Goal: Transaction & Acquisition: Download file/media

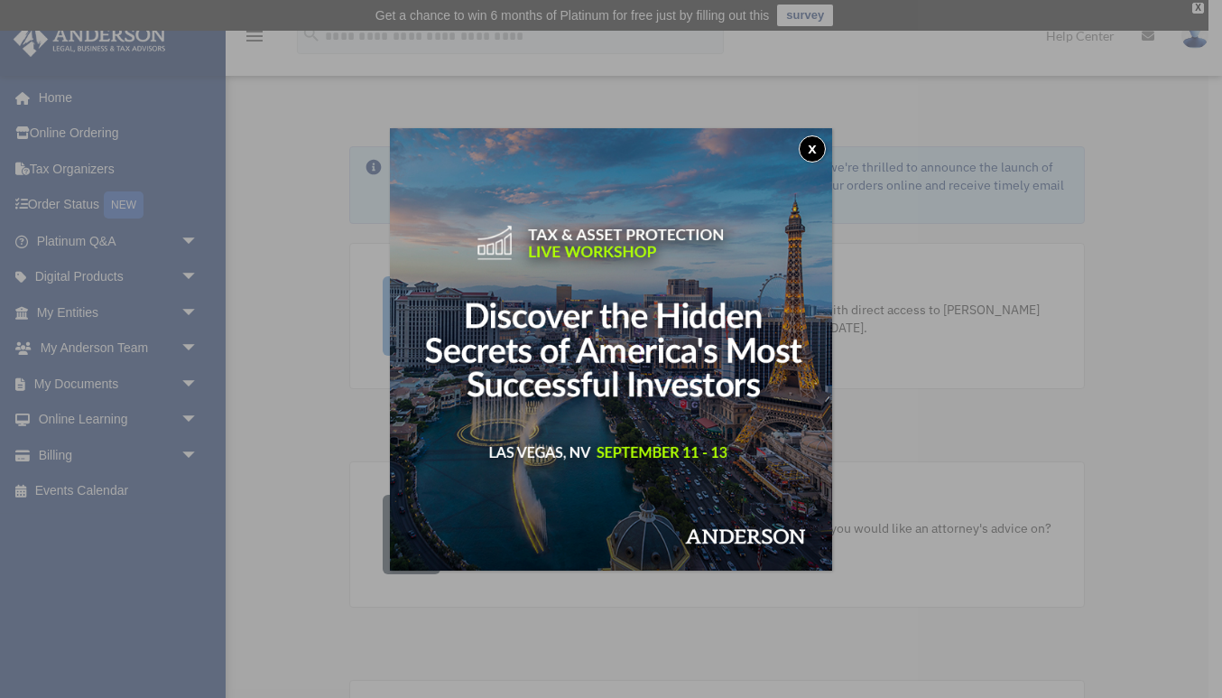
click at [812, 143] on button "x" at bounding box center [812, 148] width 27 height 27
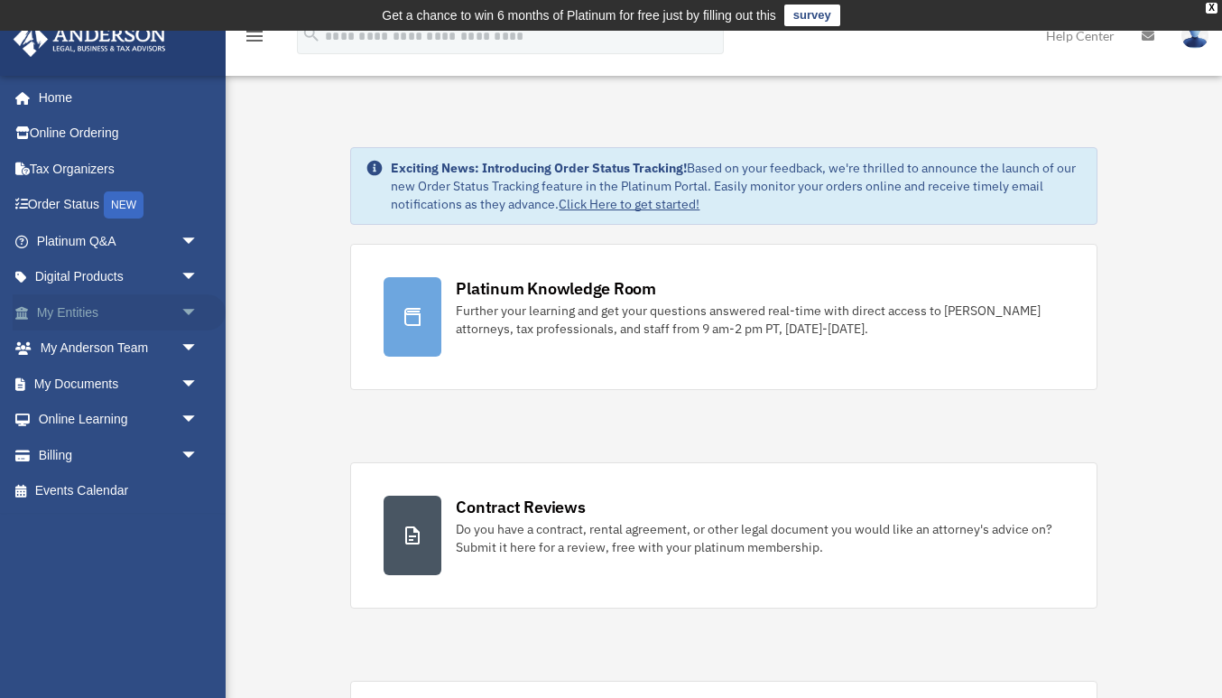
click at [125, 311] on link "My Entities arrow_drop_down" at bounding box center [119, 312] width 213 height 36
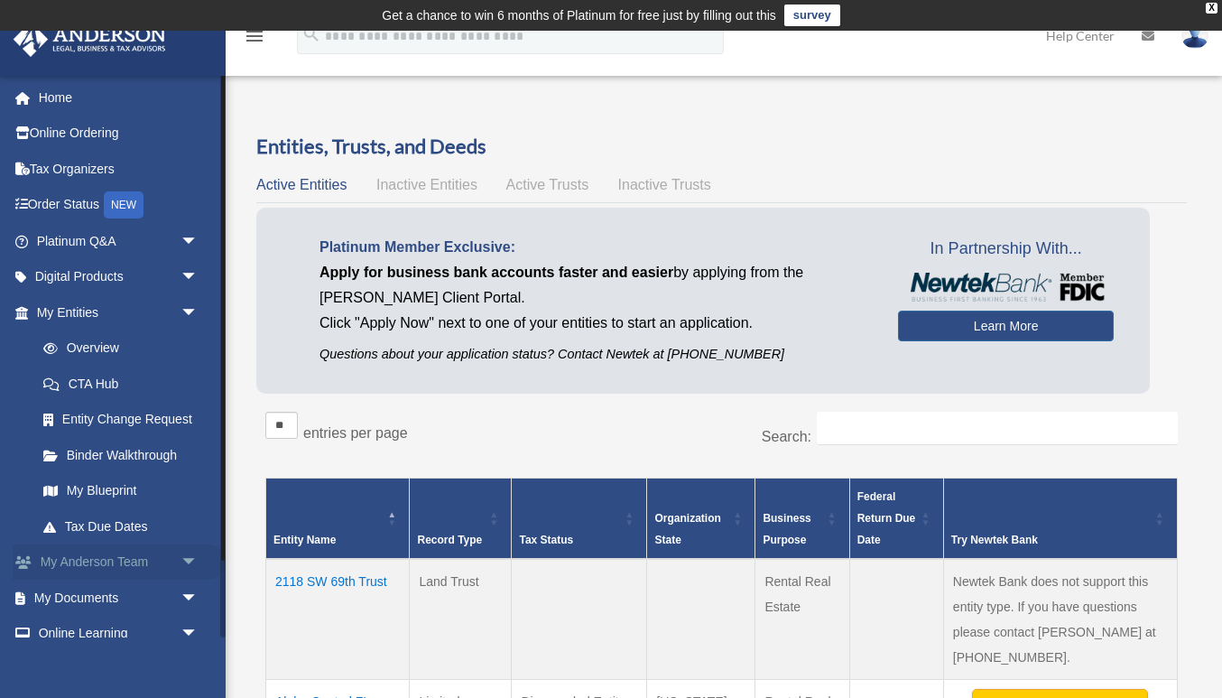
click at [107, 567] on link "My Anderson Team arrow_drop_down" at bounding box center [119, 562] width 213 height 36
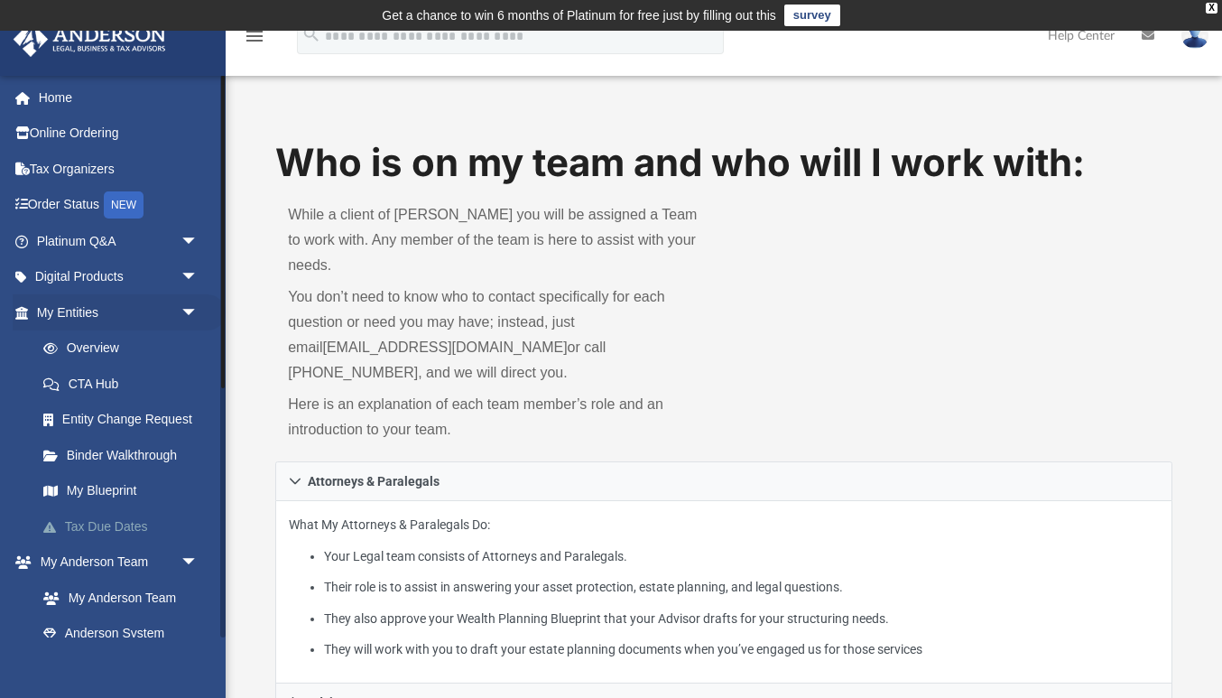
click at [93, 518] on link "Tax Due Dates" at bounding box center [125, 526] width 200 height 36
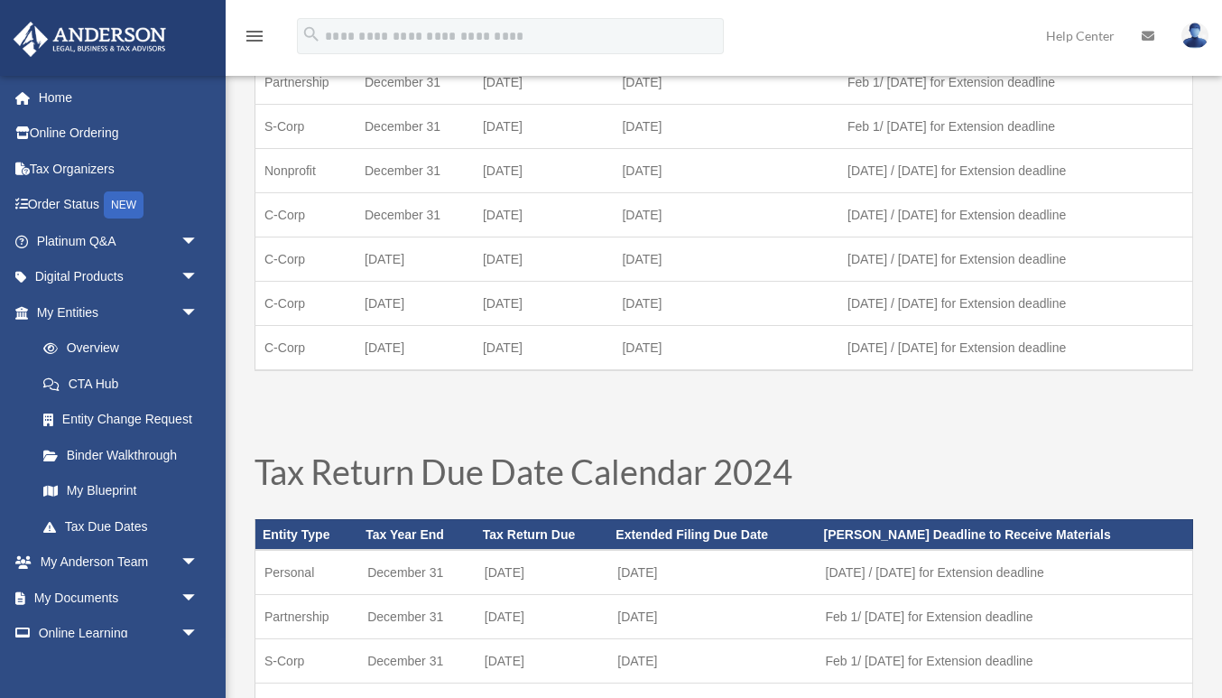
scroll to position [245, 0]
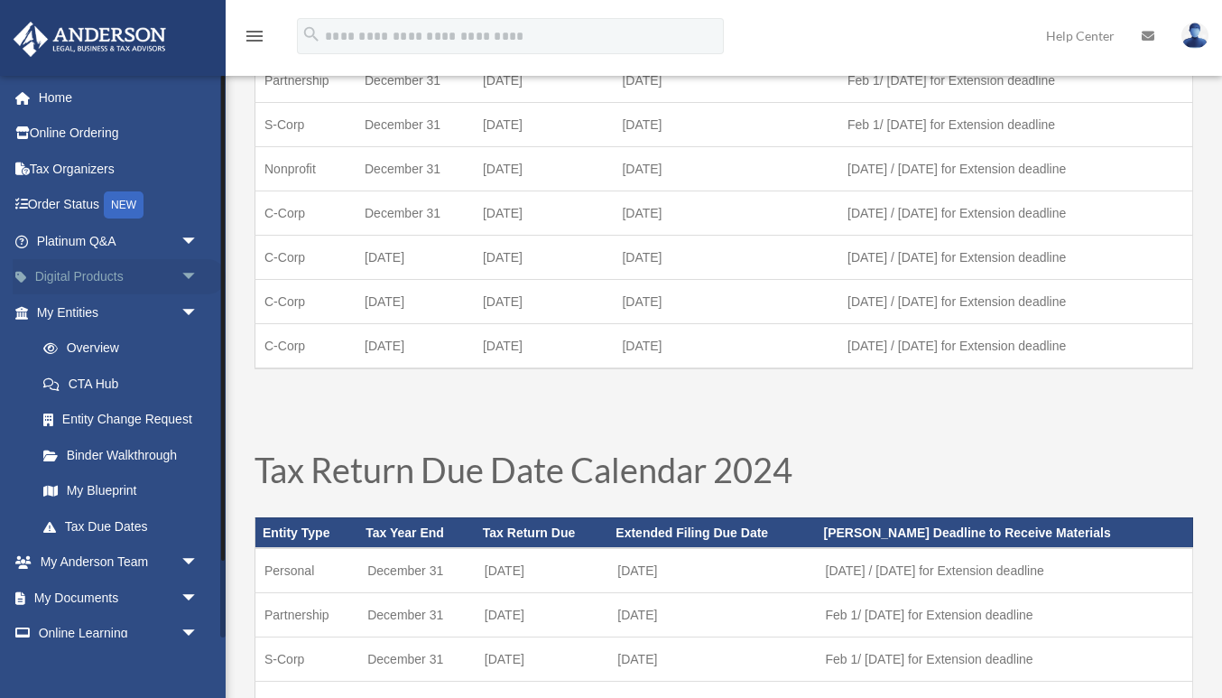
click at [154, 292] on link "Digital Products arrow_drop_down" at bounding box center [119, 277] width 213 height 36
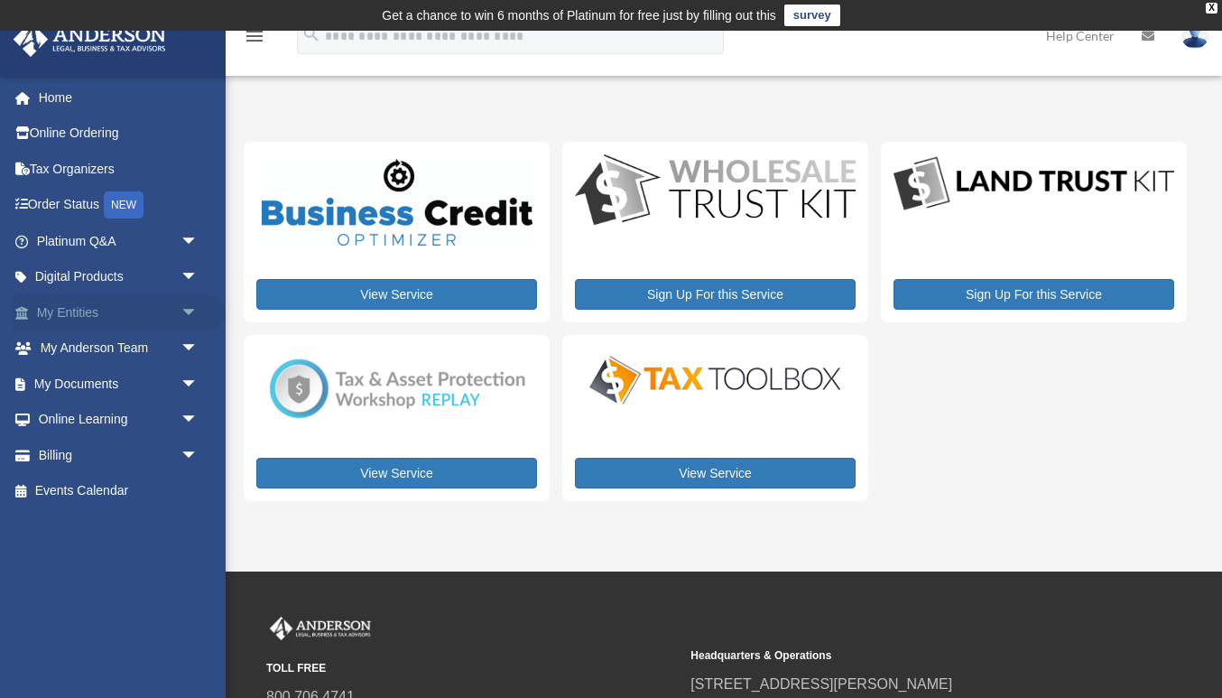
click at [133, 319] on body "X Get a chance to win 6 months of Platinum for free just by filling out this su…" at bounding box center [611, 455] width 1222 height 910
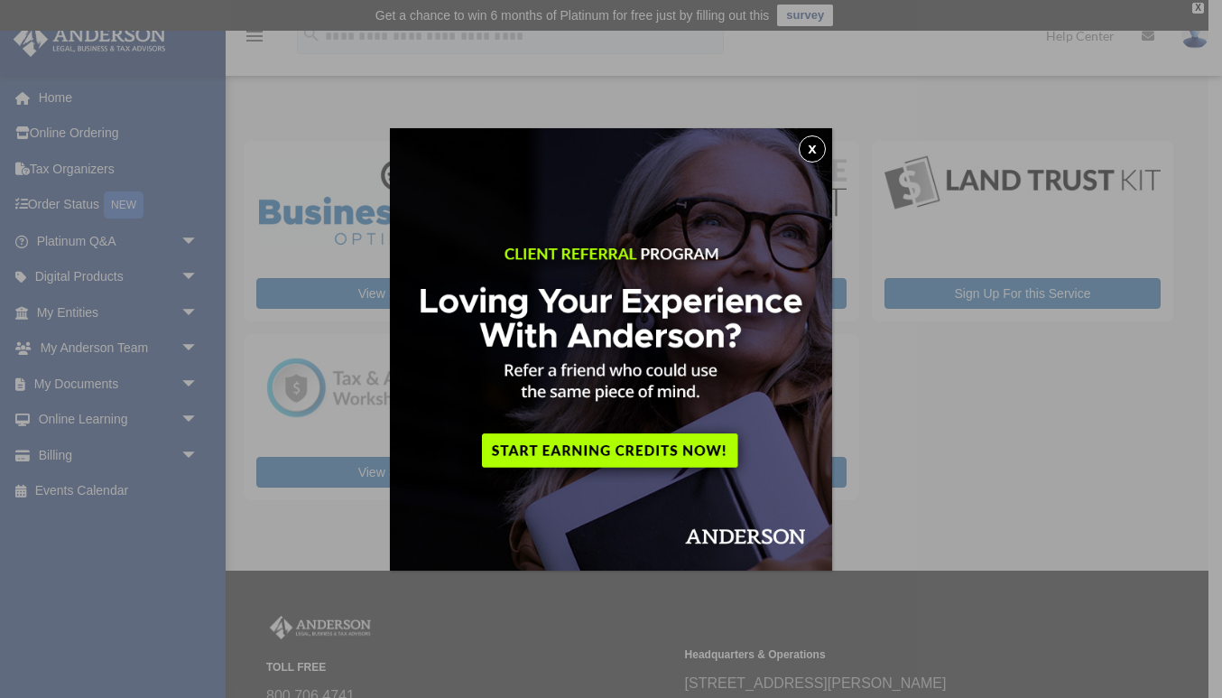
click at [817, 154] on button "x" at bounding box center [812, 148] width 27 height 27
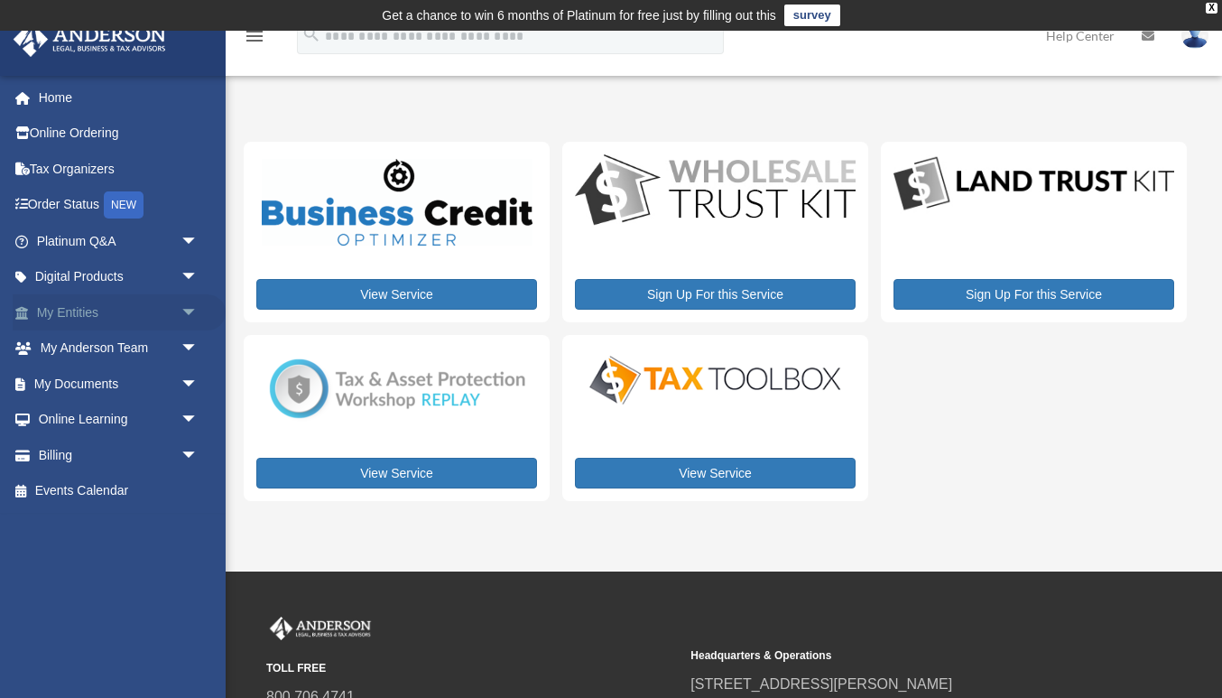
click at [129, 318] on link "My Entities arrow_drop_down" at bounding box center [119, 312] width 213 height 36
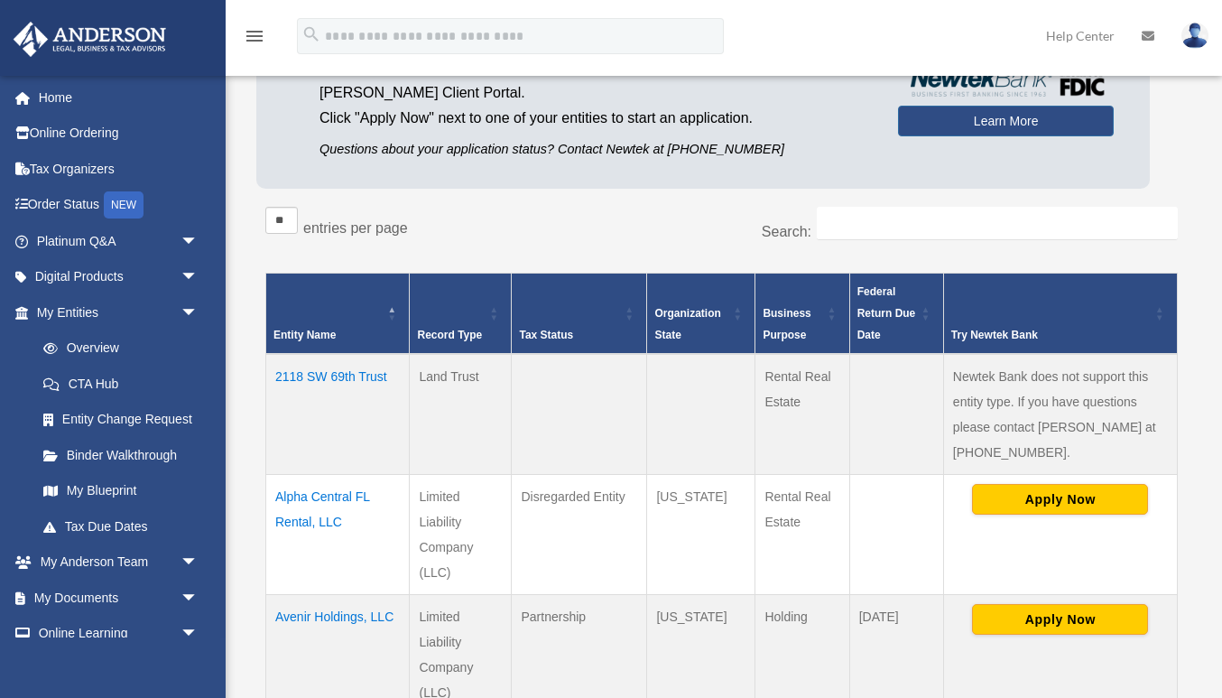
scroll to position [330, 0]
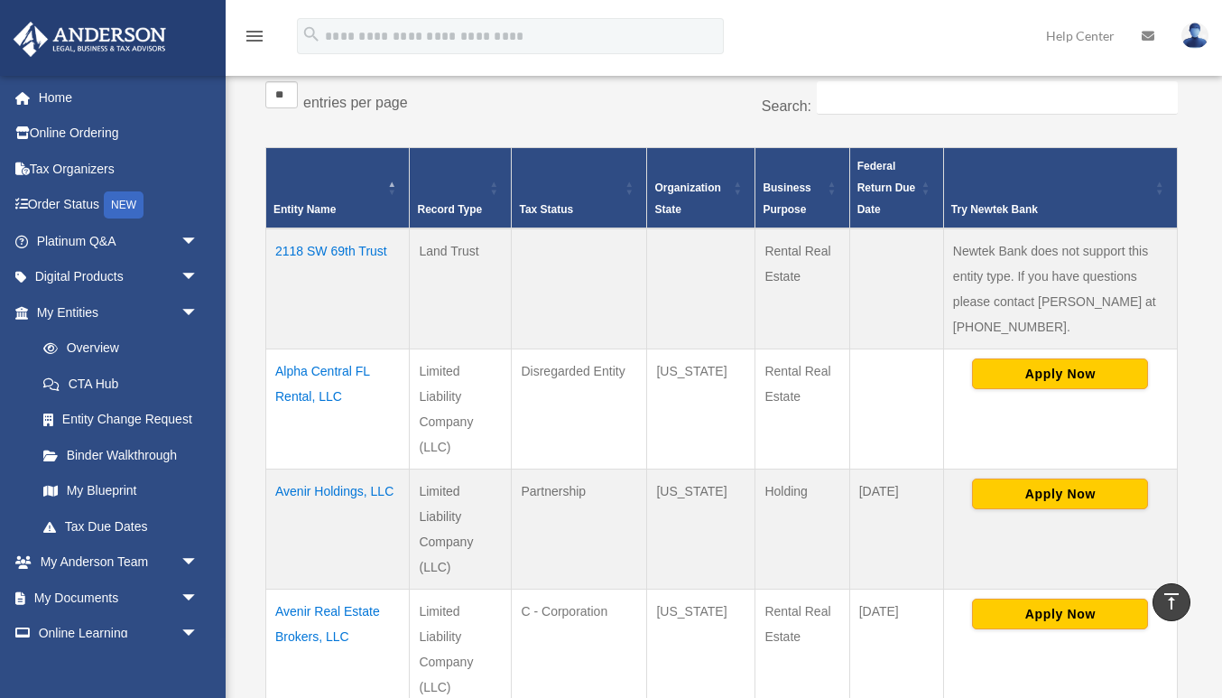
click at [322, 469] on td "Avenir Holdings, LLC" at bounding box center [338, 529] width 144 height 120
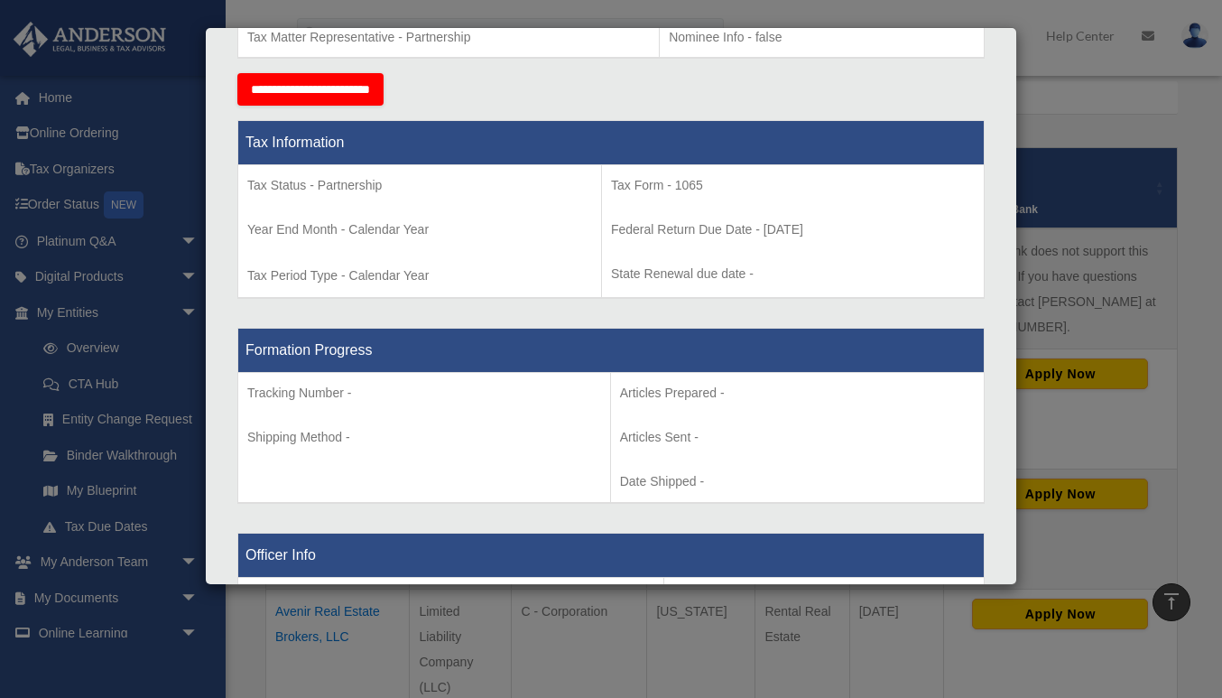
scroll to position [846, 0]
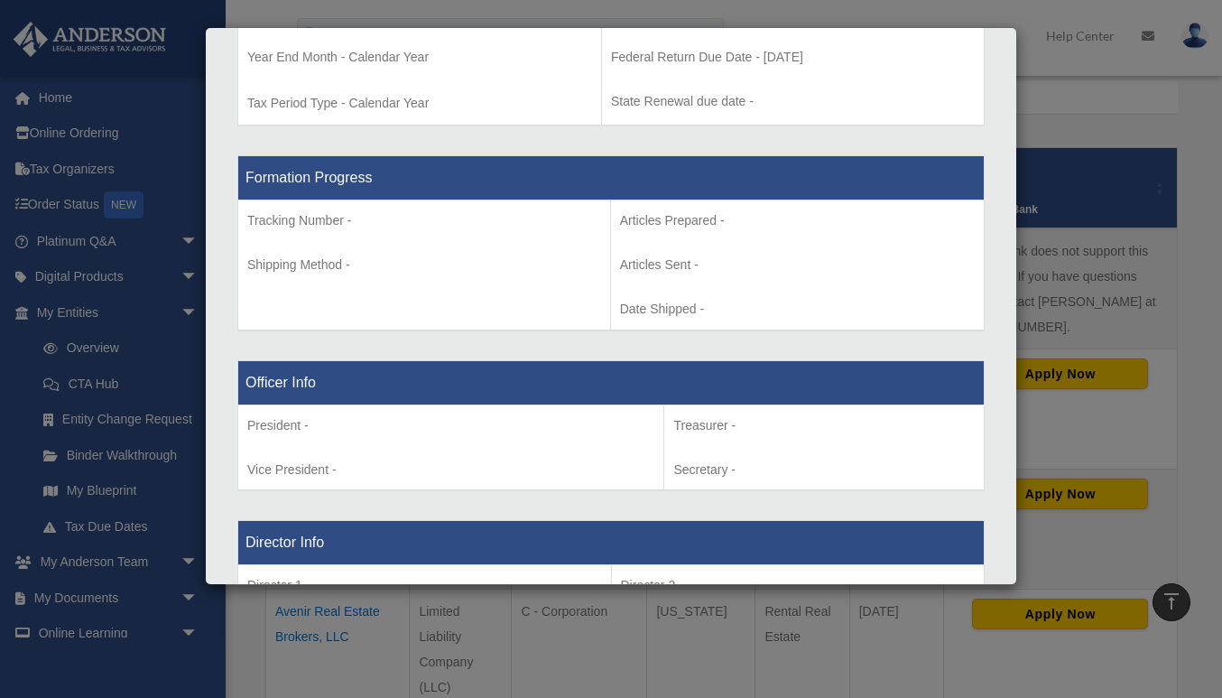
click at [448, 626] on div "Details × Articles Sent Organizational Date" at bounding box center [611, 349] width 1222 height 698
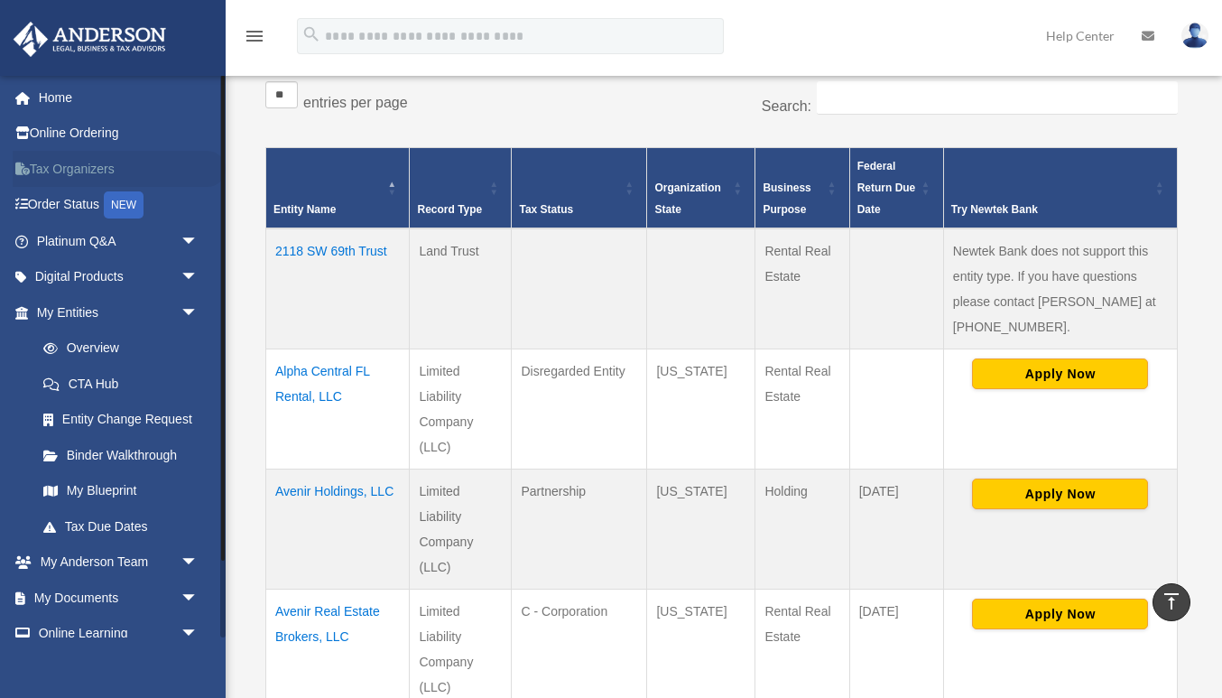
click at [95, 161] on link "Tax Organizers" at bounding box center [119, 169] width 213 height 36
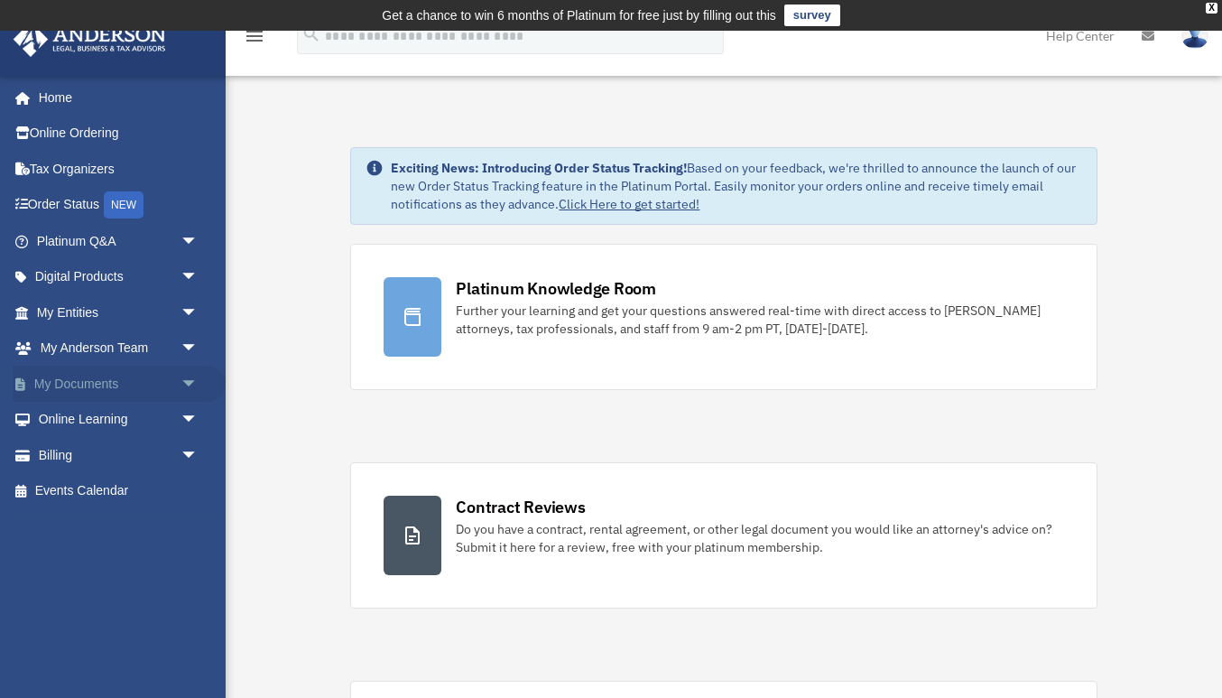
click at [107, 387] on link "My Documents arrow_drop_down" at bounding box center [119, 384] width 213 height 36
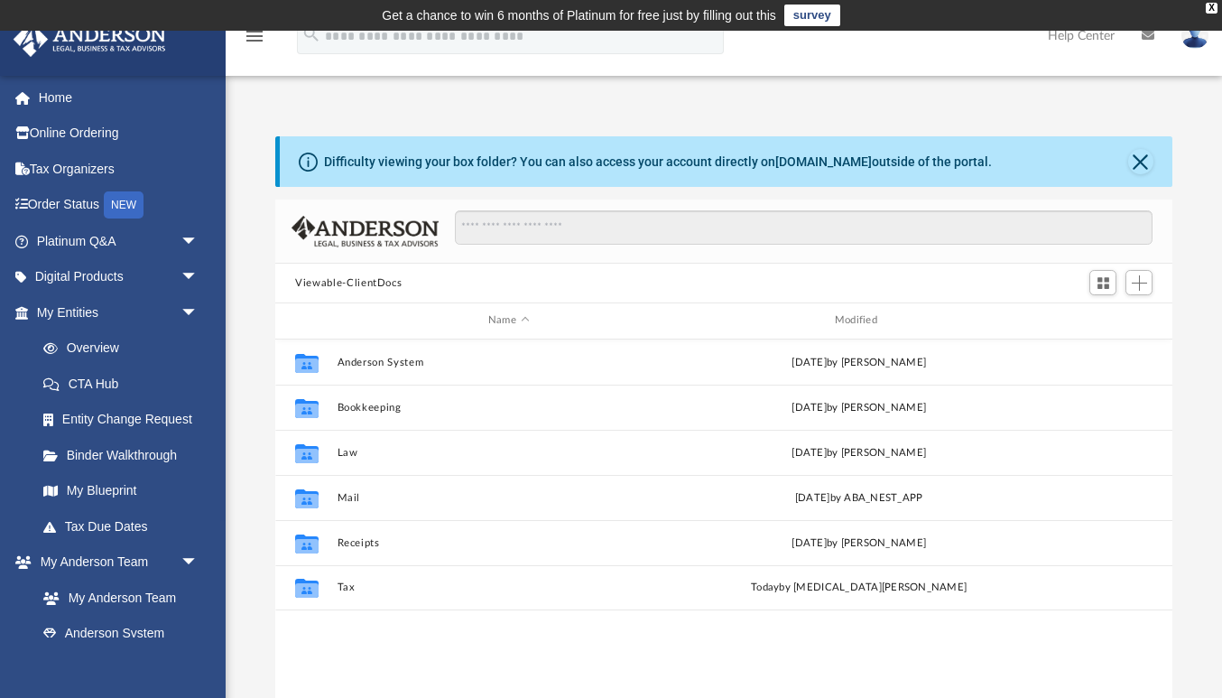
scroll to position [410, 896]
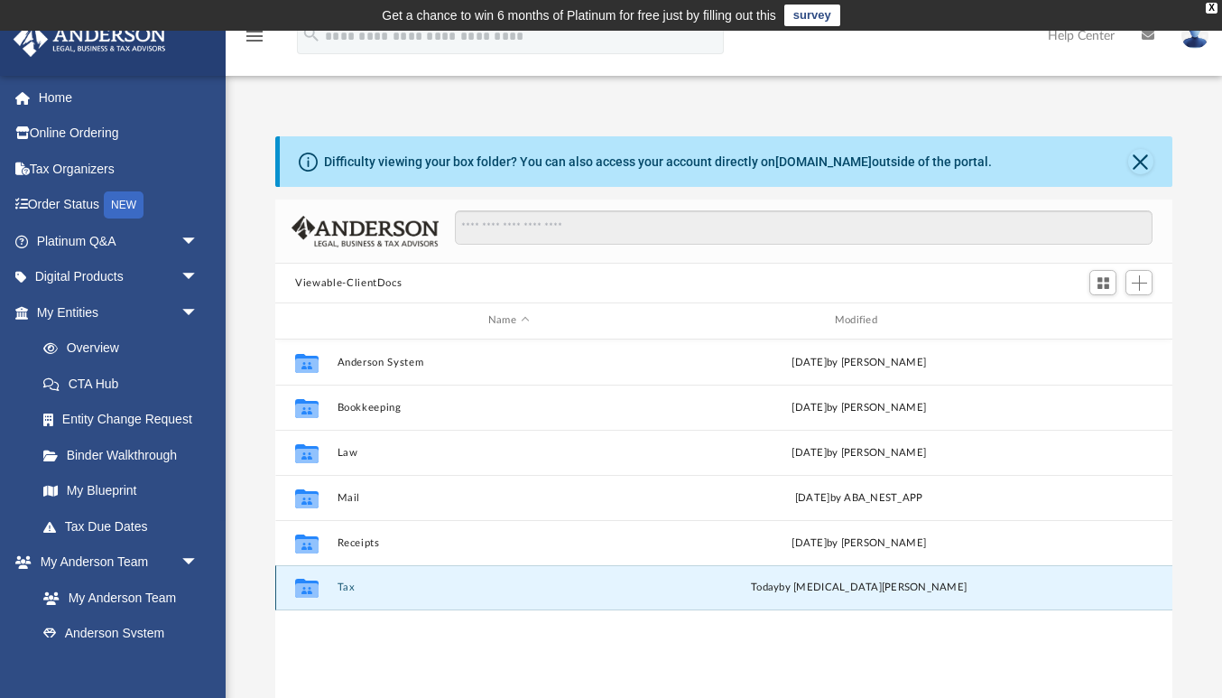
click at [347, 583] on button "Tax" at bounding box center [509, 587] width 343 height 12
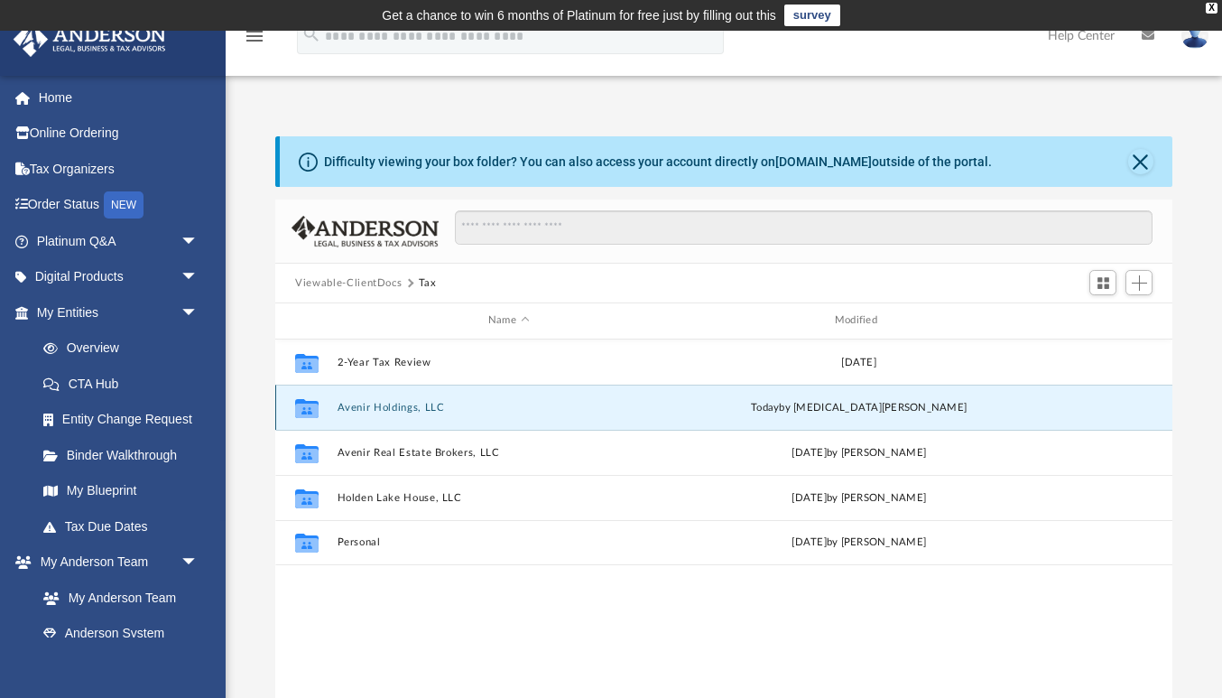
click at [413, 407] on button "Avenir Holdings, LLC" at bounding box center [509, 408] width 343 height 12
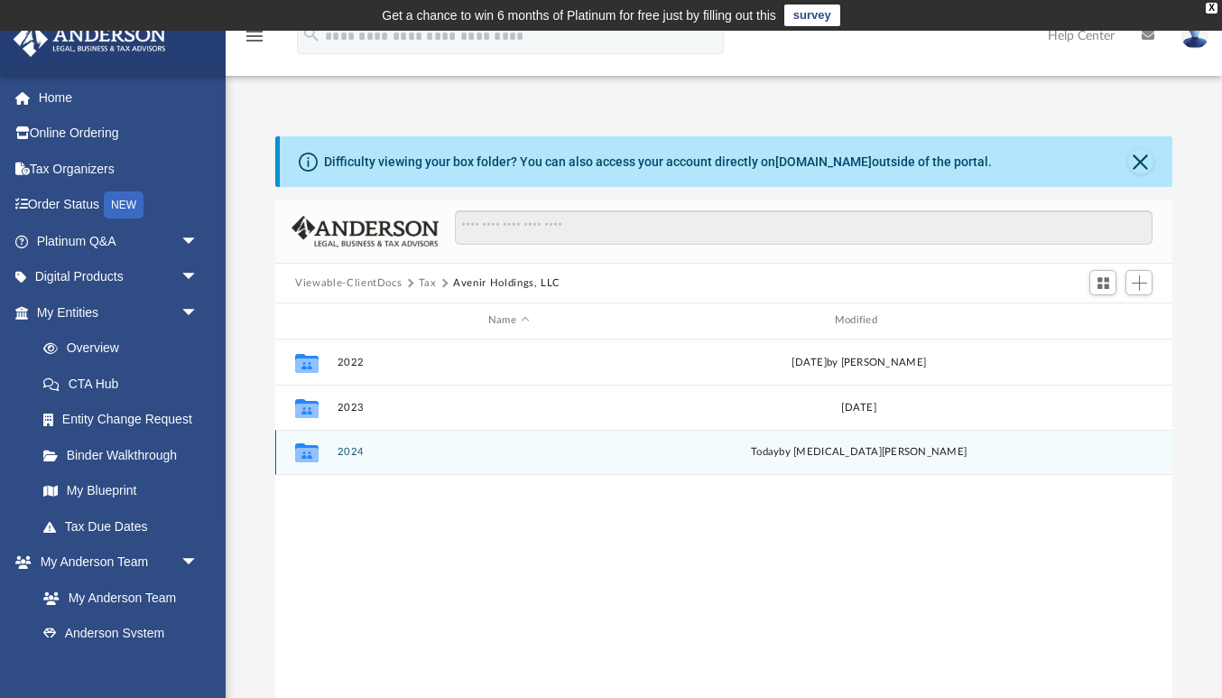
click at [358, 447] on button "2024" at bounding box center [509, 452] width 343 height 12
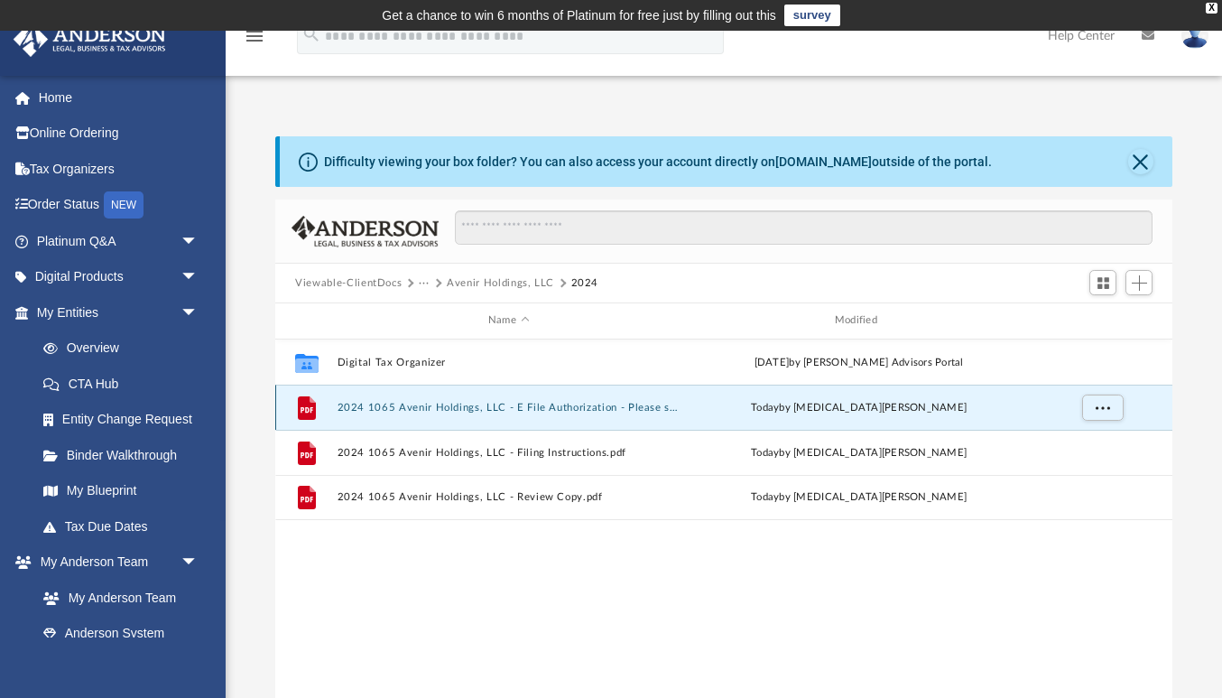
click at [477, 410] on button "2024 1065 Avenir Holdings, LLC - E File Authorization - Please sign.pdf" at bounding box center [509, 408] width 343 height 12
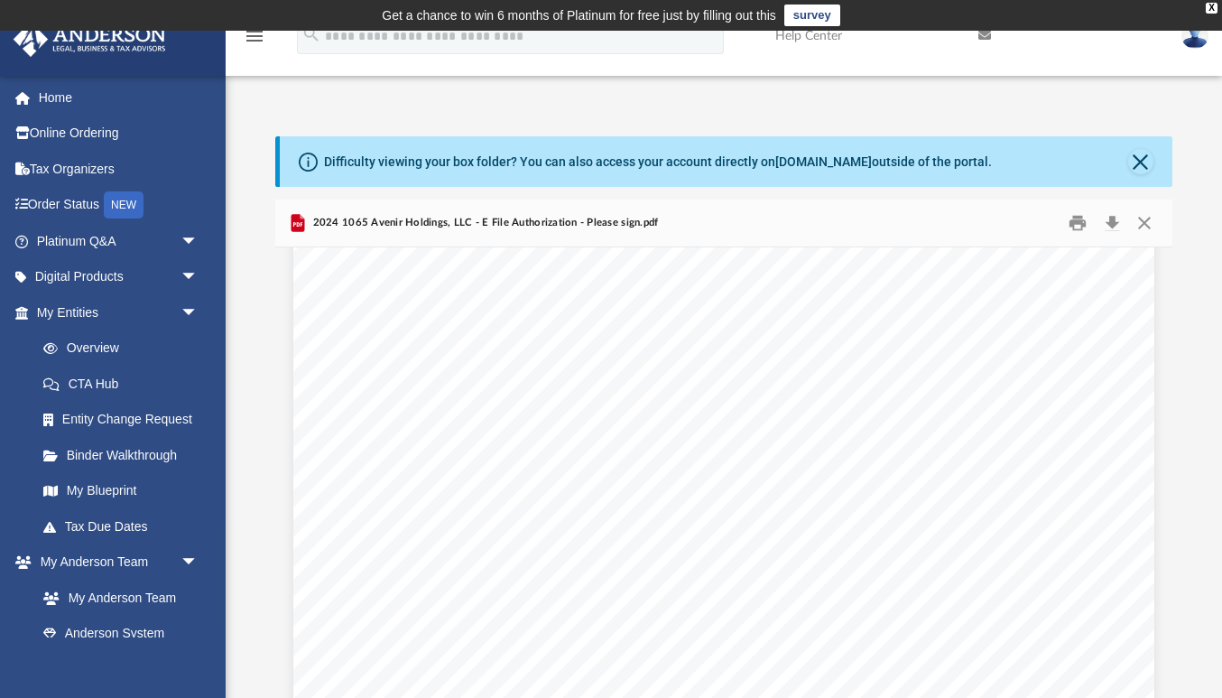
scroll to position [28, 0]
click at [1136, 209] on button "Close" at bounding box center [1143, 223] width 32 height 28
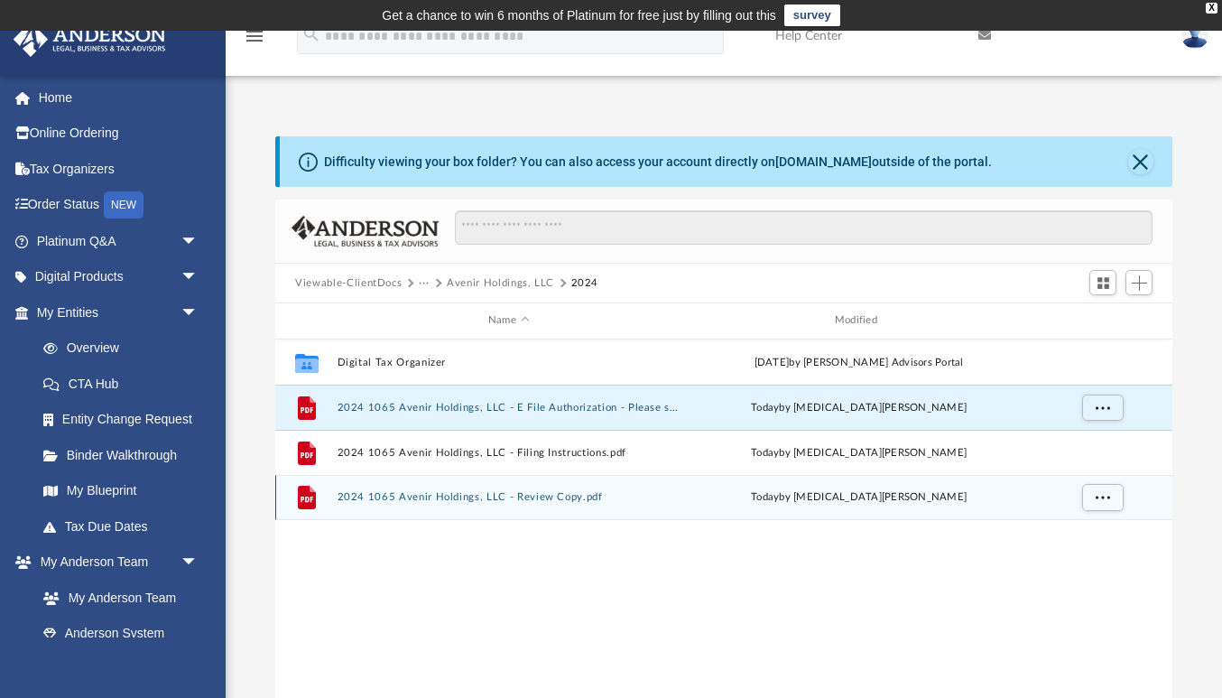
click at [546, 491] on button "2024 1065 Avenir Holdings, LLC - Review Copy.pdf" at bounding box center [509, 497] width 343 height 12
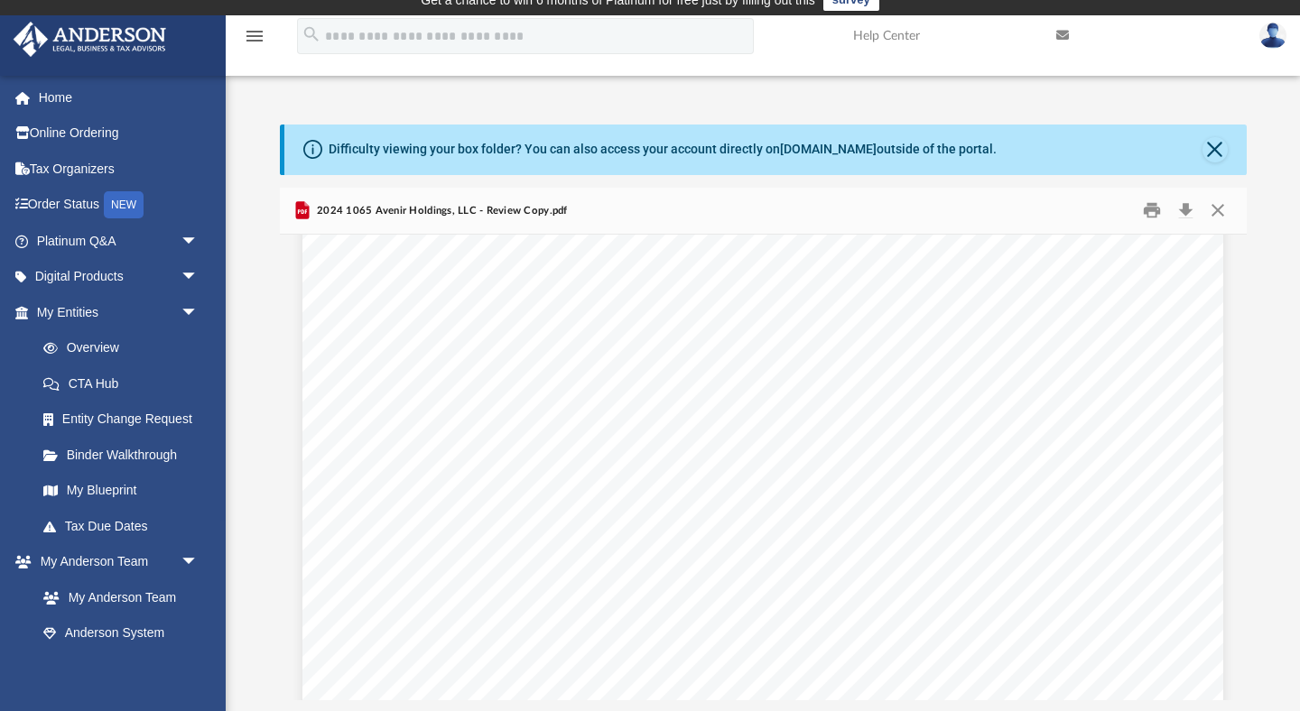
scroll to position [46395, 0]
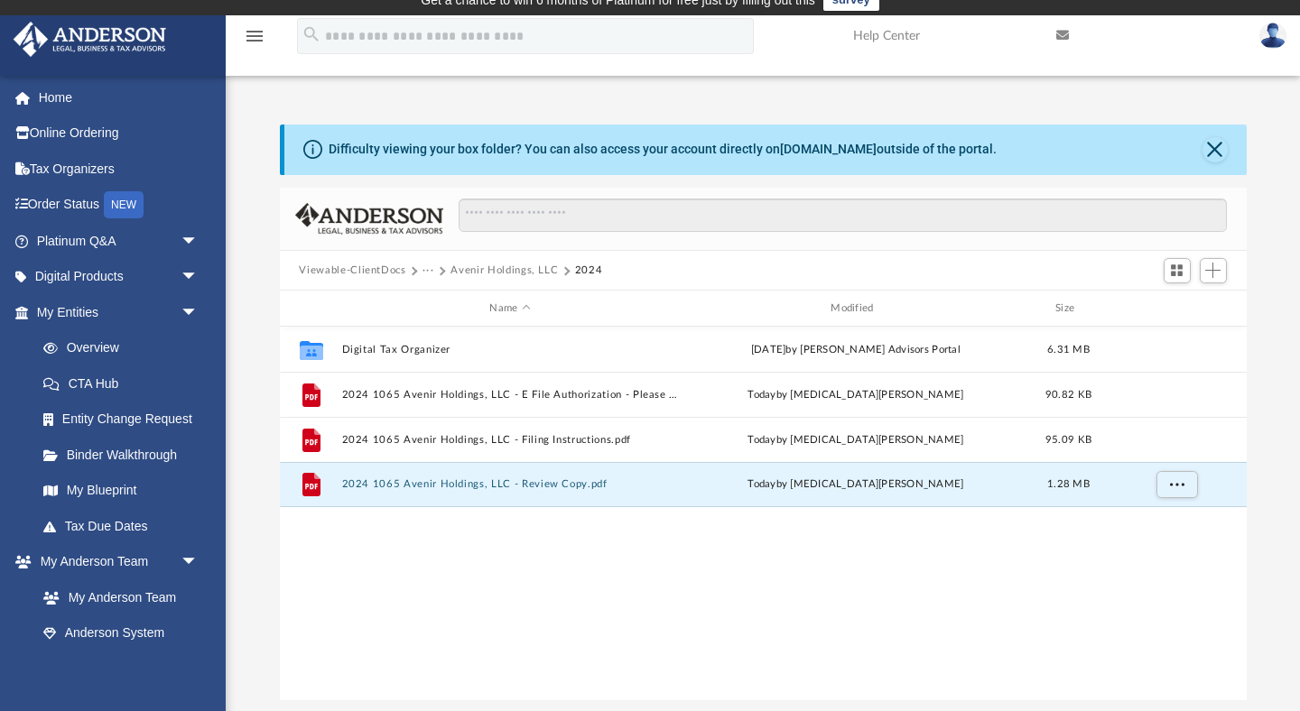
click at [751, 546] on div "Collaborated Folder Digital Tax Organizer [DATE] by [PERSON_NAME] Advisors Port…" at bounding box center [763, 514] width 967 height 375
click at [557, 486] on button "2024 1065 Avenir Holdings, LLC - Review Copy.pdf" at bounding box center [510, 485] width 338 height 12
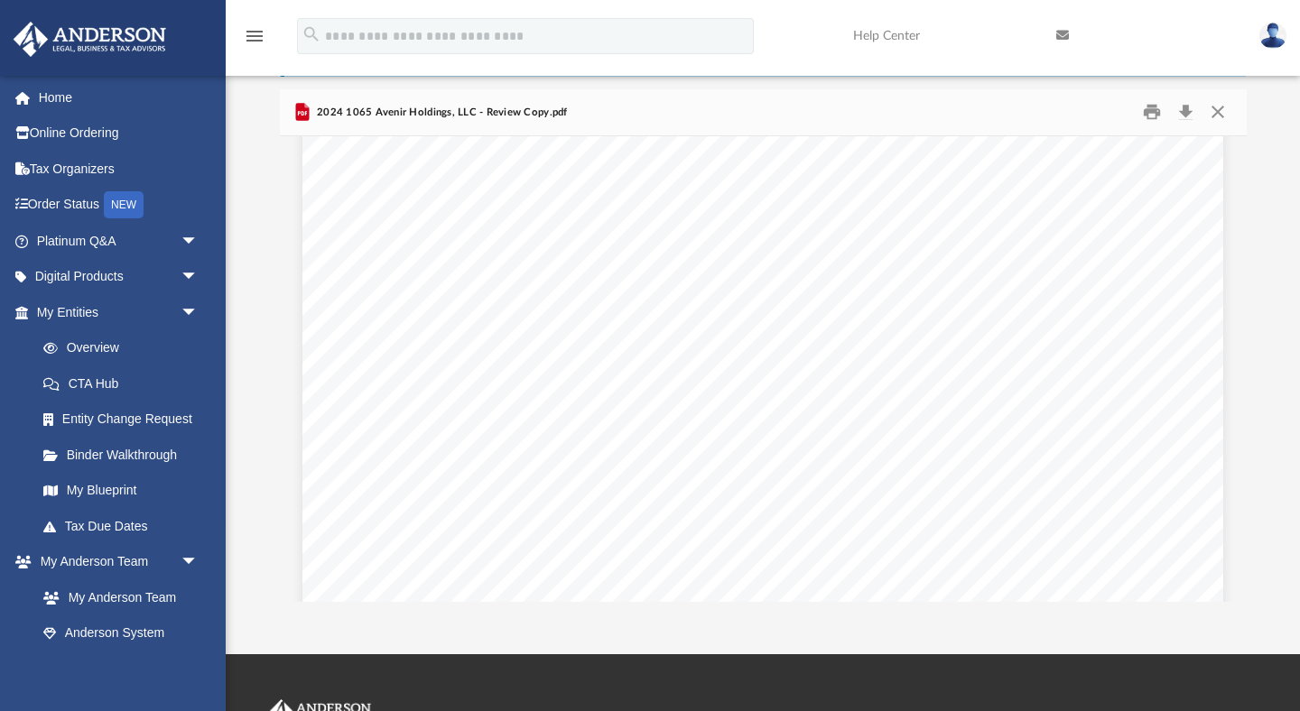
scroll to position [46373, 0]
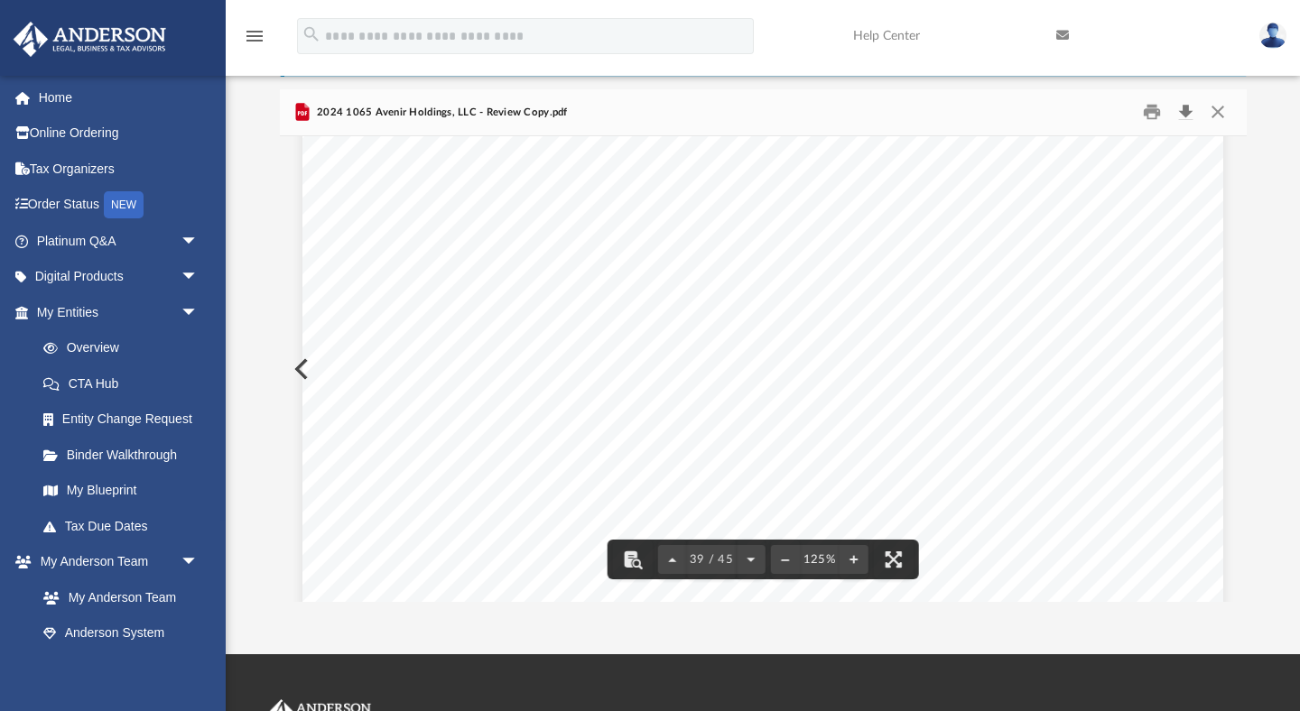
click at [1188, 106] on button "Download" at bounding box center [1186, 112] width 32 height 28
